Goal: Task Accomplishment & Management: Use online tool/utility

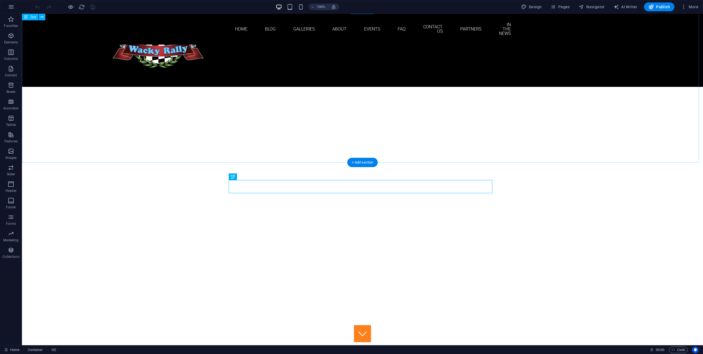
scroll to position [406, 0]
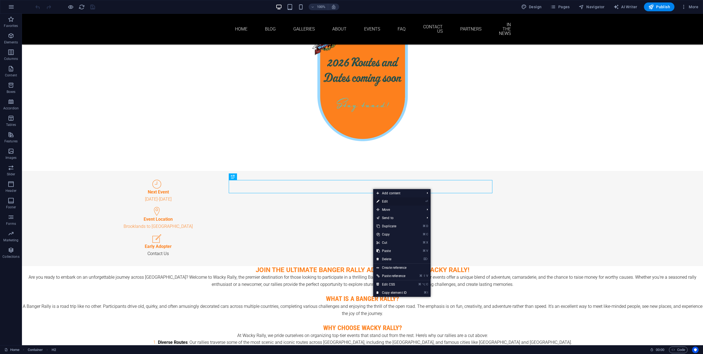
click at [389, 201] on link "⏎ Edit" at bounding box center [391, 201] width 37 height 8
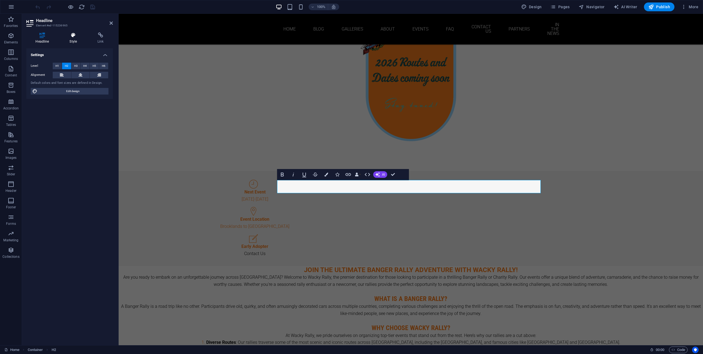
click at [74, 39] on h4 "Style" at bounding box center [74, 38] width 28 height 12
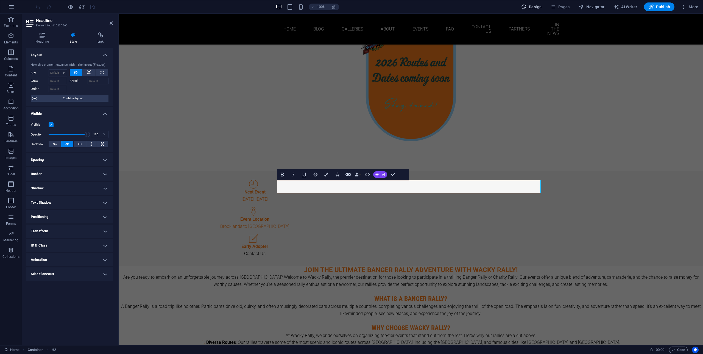
click at [540, 6] on span "Design" at bounding box center [531, 6] width 21 height 5
select select "px"
select select "300"
select select "px"
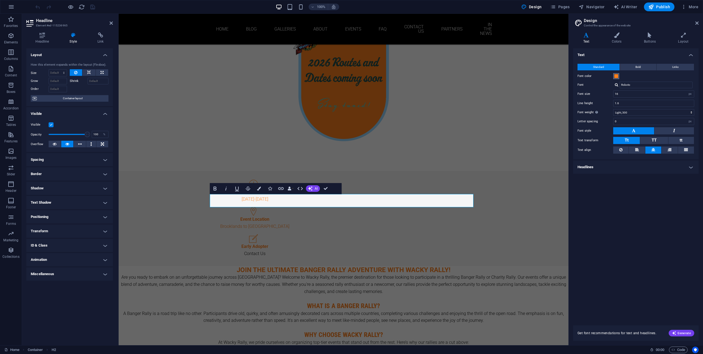
click at [617, 76] on span at bounding box center [616, 76] width 4 height 4
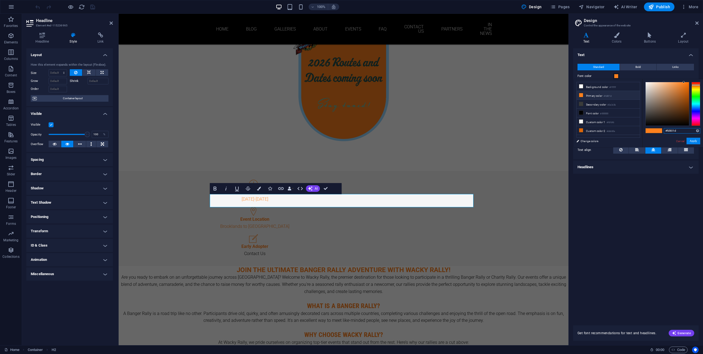
drag, startPoint x: 679, startPoint y: 132, endPoint x: 659, endPoint y: 130, distance: 20.1
click at [659, 130] on div "#fd801d Supported formats #0852ed rgb(8, 82, 237) rgba(8, 82, 237, 90%) hsv(221…" at bounding box center [672, 153] width 61 height 148
